Goal: Navigation & Orientation: Find specific page/section

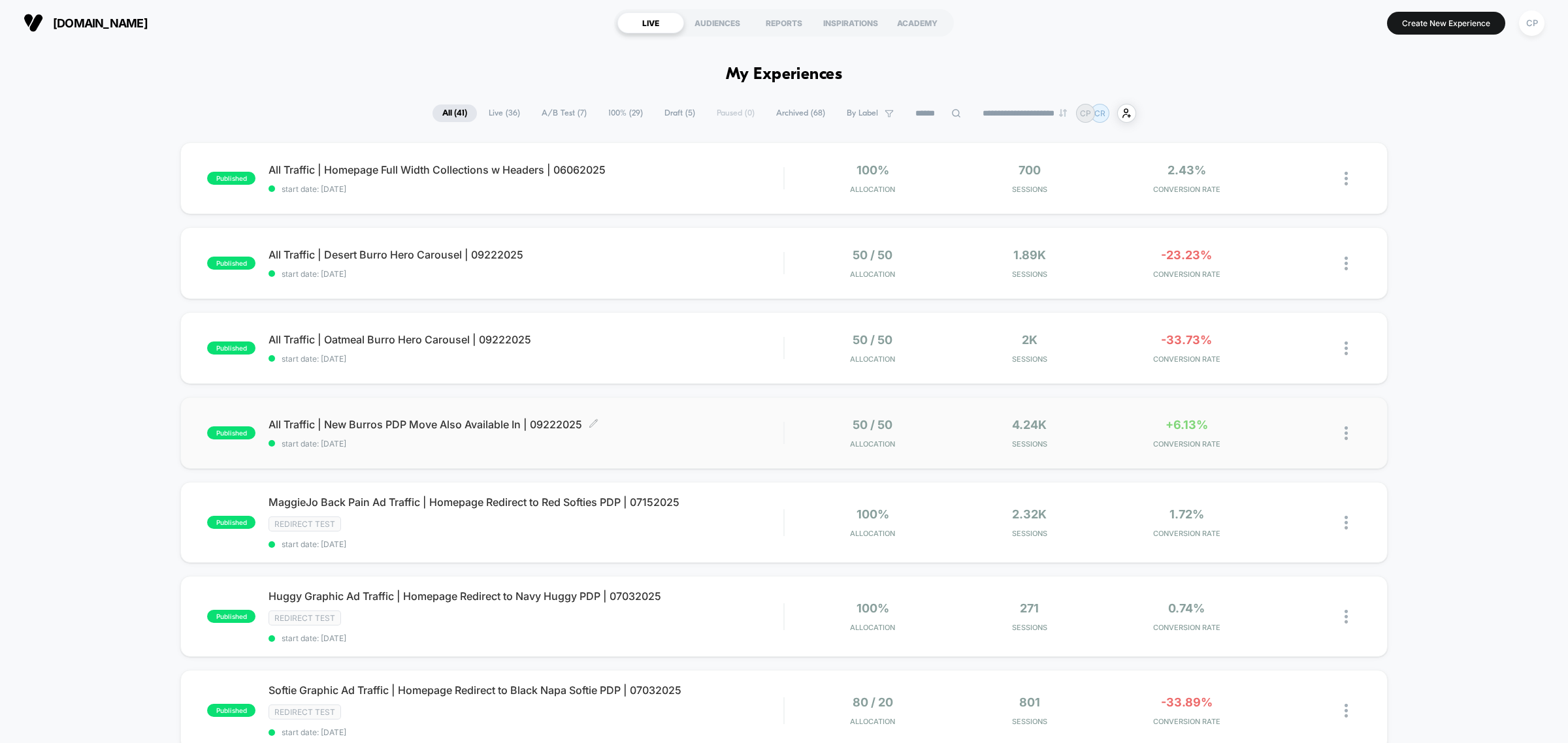
click at [397, 423] on span "All Traffic | New Burros PDP Move Also Available In | 09222025 Click to edit ex…" at bounding box center [526, 425] width 515 height 13
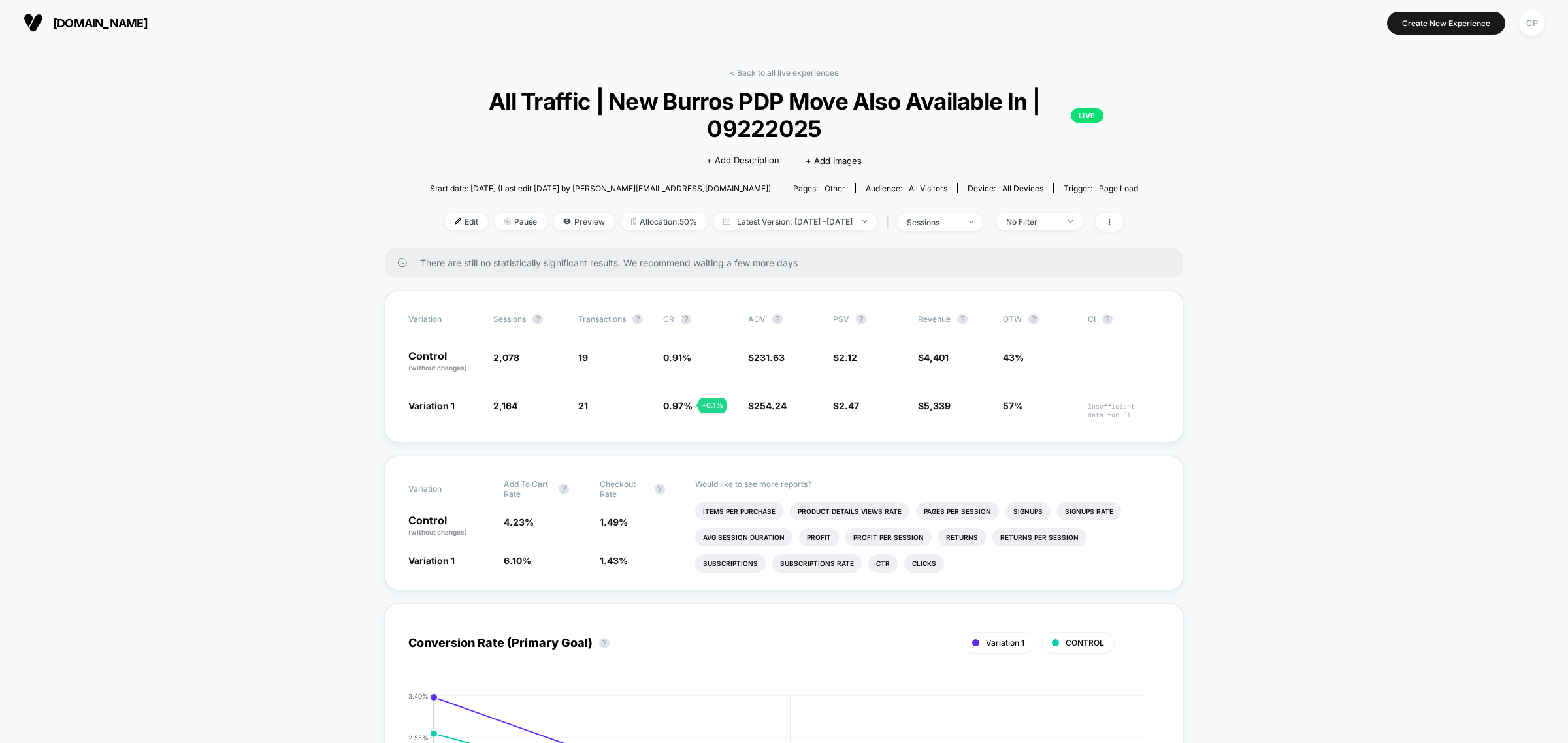
click at [796, 72] on link "< Back to all live experiences" at bounding box center [784, 73] width 109 height 9
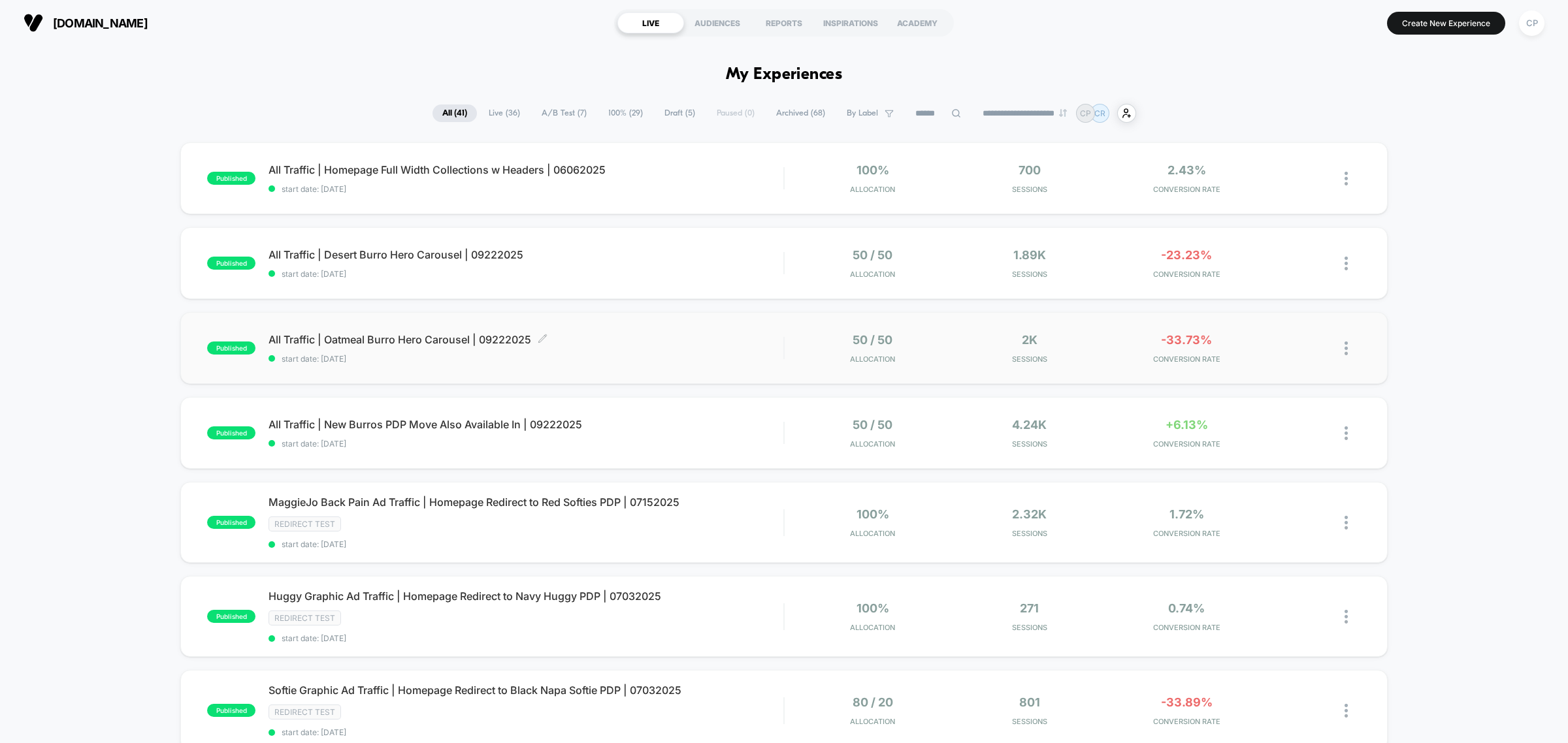
click at [412, 342] on span "All Traffic | Oatmeal Burro Hero Carousel | 09222025 Click to edit experience d…" at bounding box center [526, 340] width 515 height 13
